Goal: Task Accomplishment & Management: Use online tool/utility

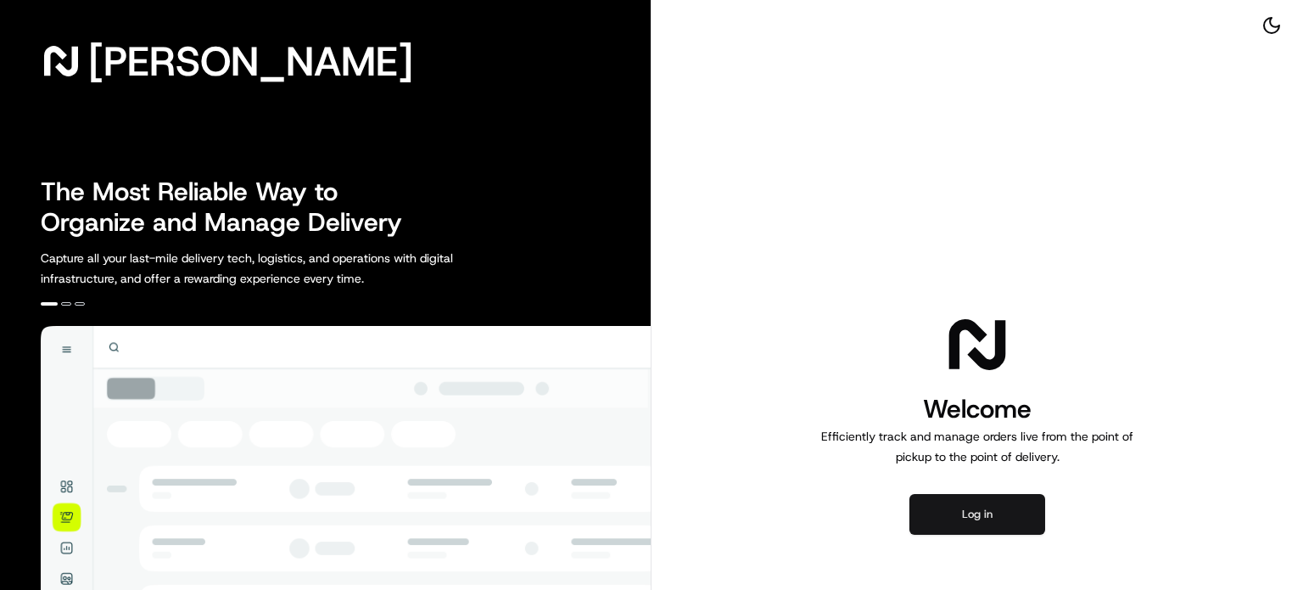
click at [987, 520] on button "Log in" at bounding box center [977, 514] width 136 height 41
